Goal: Find specific page/section: Find specific page/section

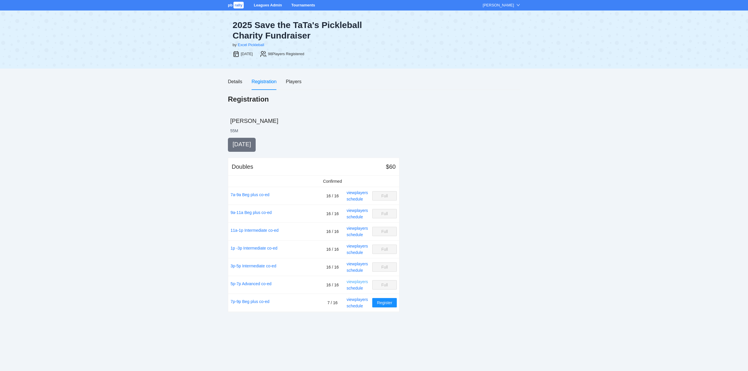
click at [359, 281] on link "view players" at bounding box center [357, 282] width 21 height 5
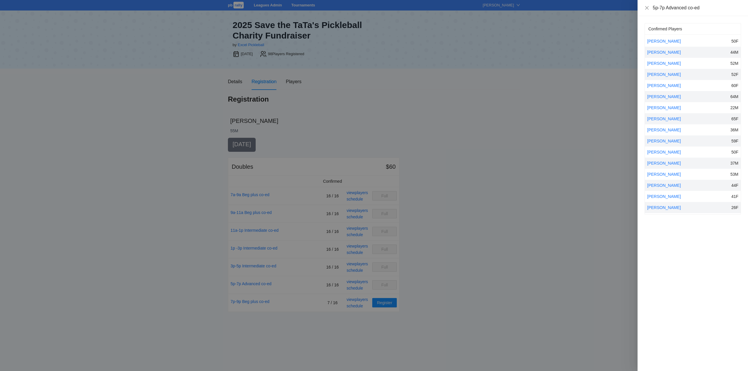
click at [644, 8] on div "5p-7p Advanced co-ed" at bounding box center [693, 8] width 110 height 16
click at [647, 7] on icon "close" at bounding box center [647, 8] width 4 height 4
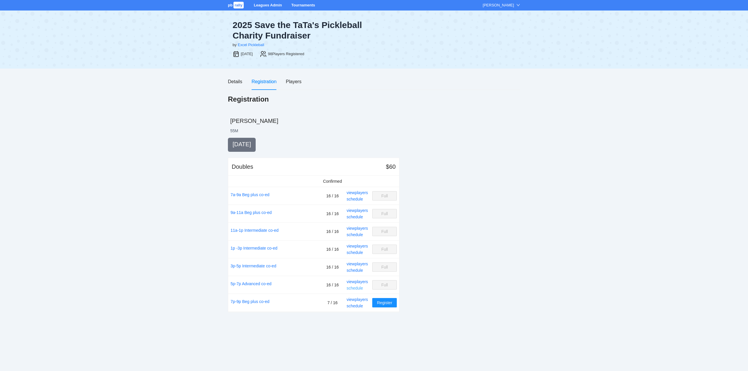
click at [360, 289] on link "schedule" at bounding box center [355, 288] width 16 height 5
